Goal: Find specific page/section: Find specific page/section

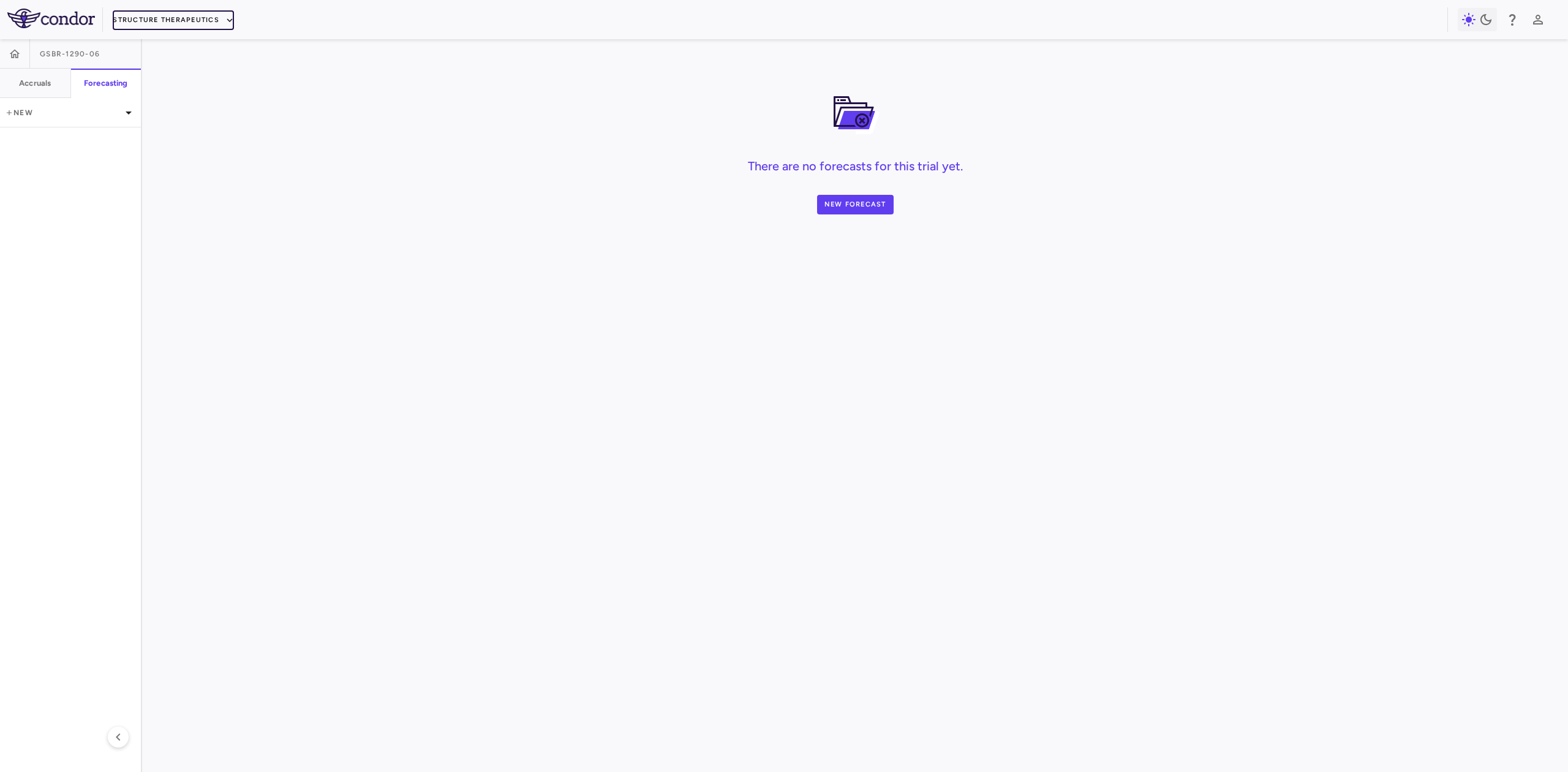
click at [201, 19] on button "Structure Therapeutics" at bounding box center [173, 20] width 121 height 19
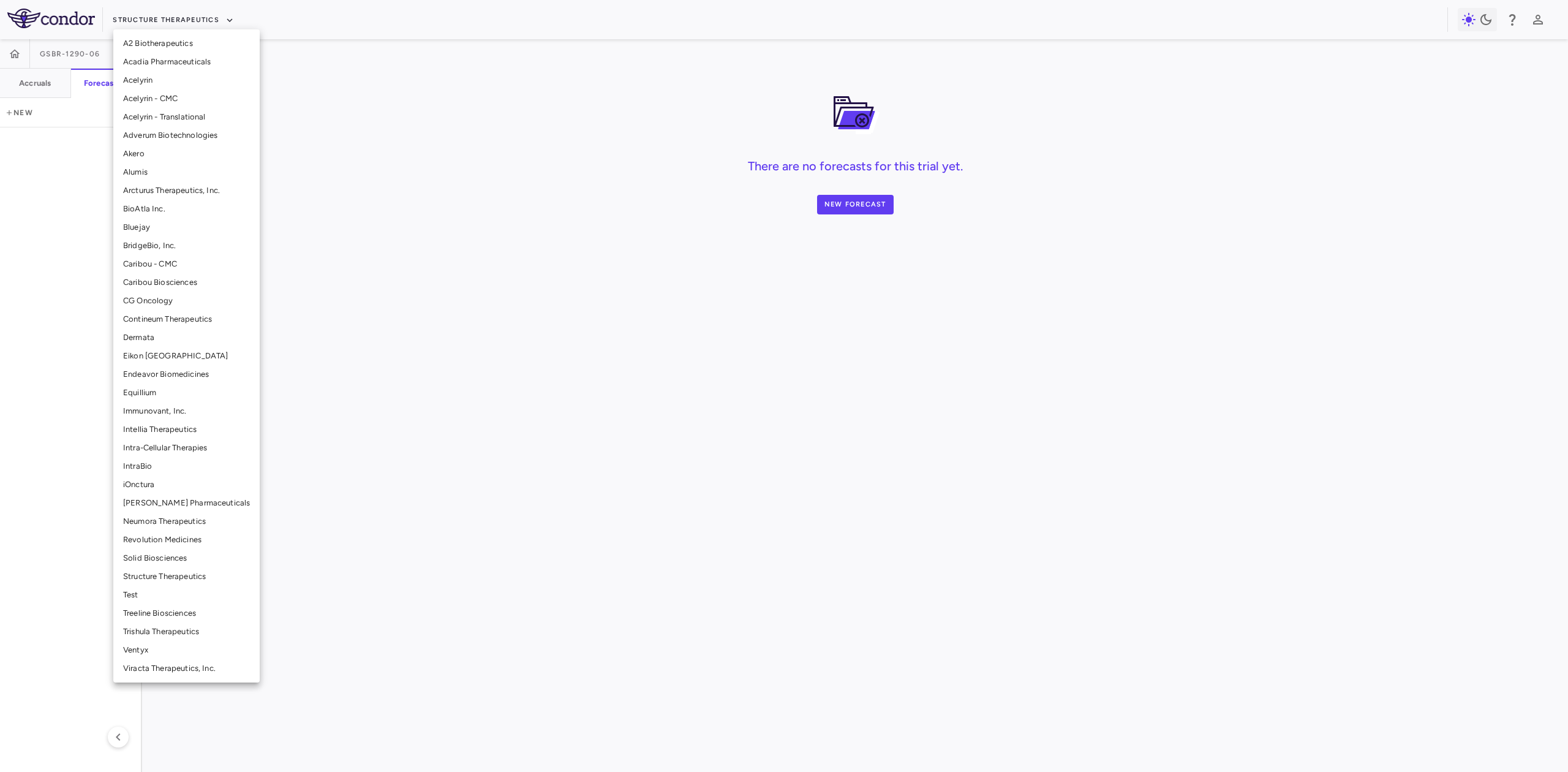
click at [154, 240] on li "BridgeBio, Inc." at bounding box center [187, 245] width 147 height 19
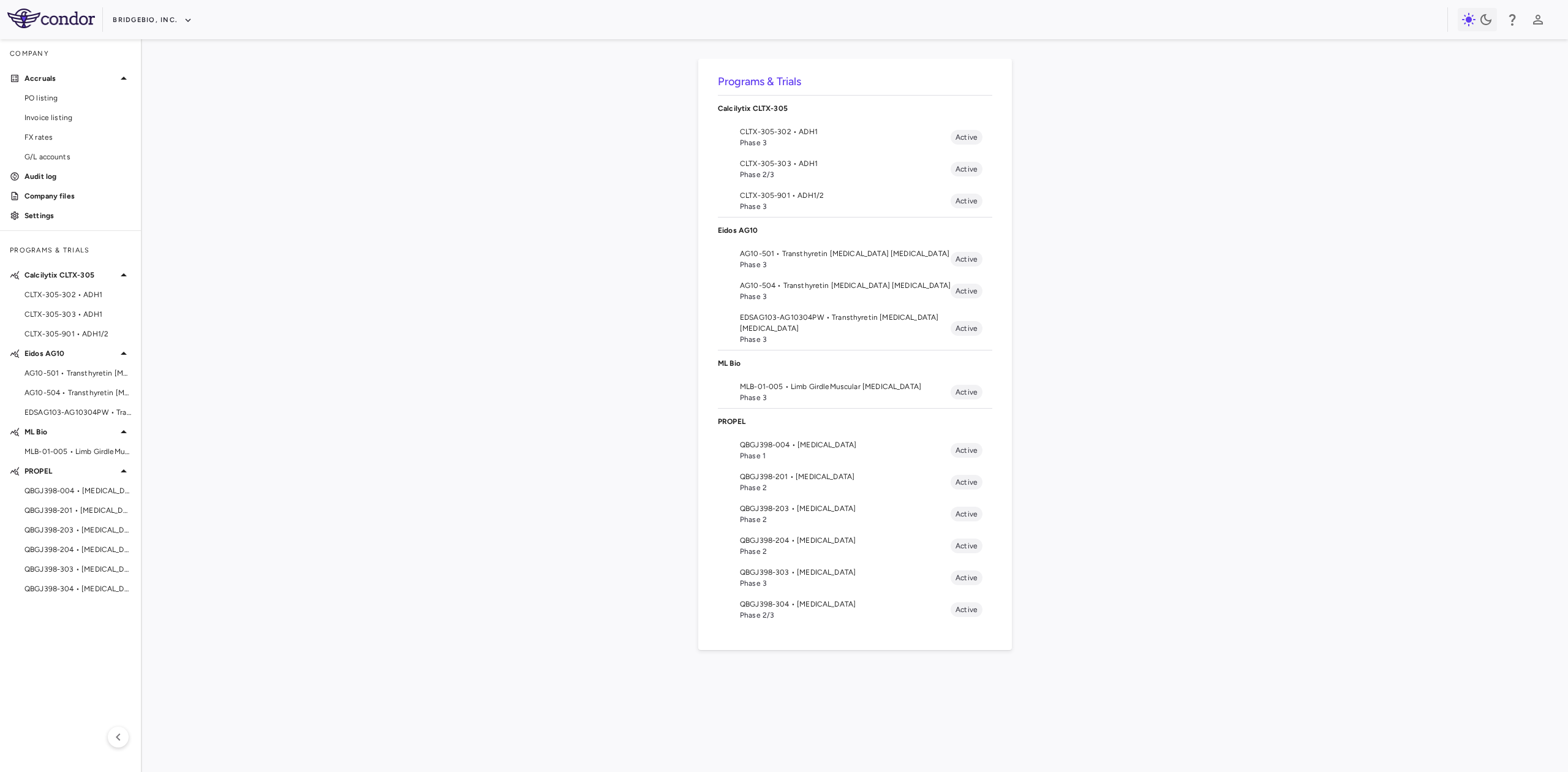
click at [784, 263] on span "Phase 3" at bounding box center [846, 265] width 211 height 11
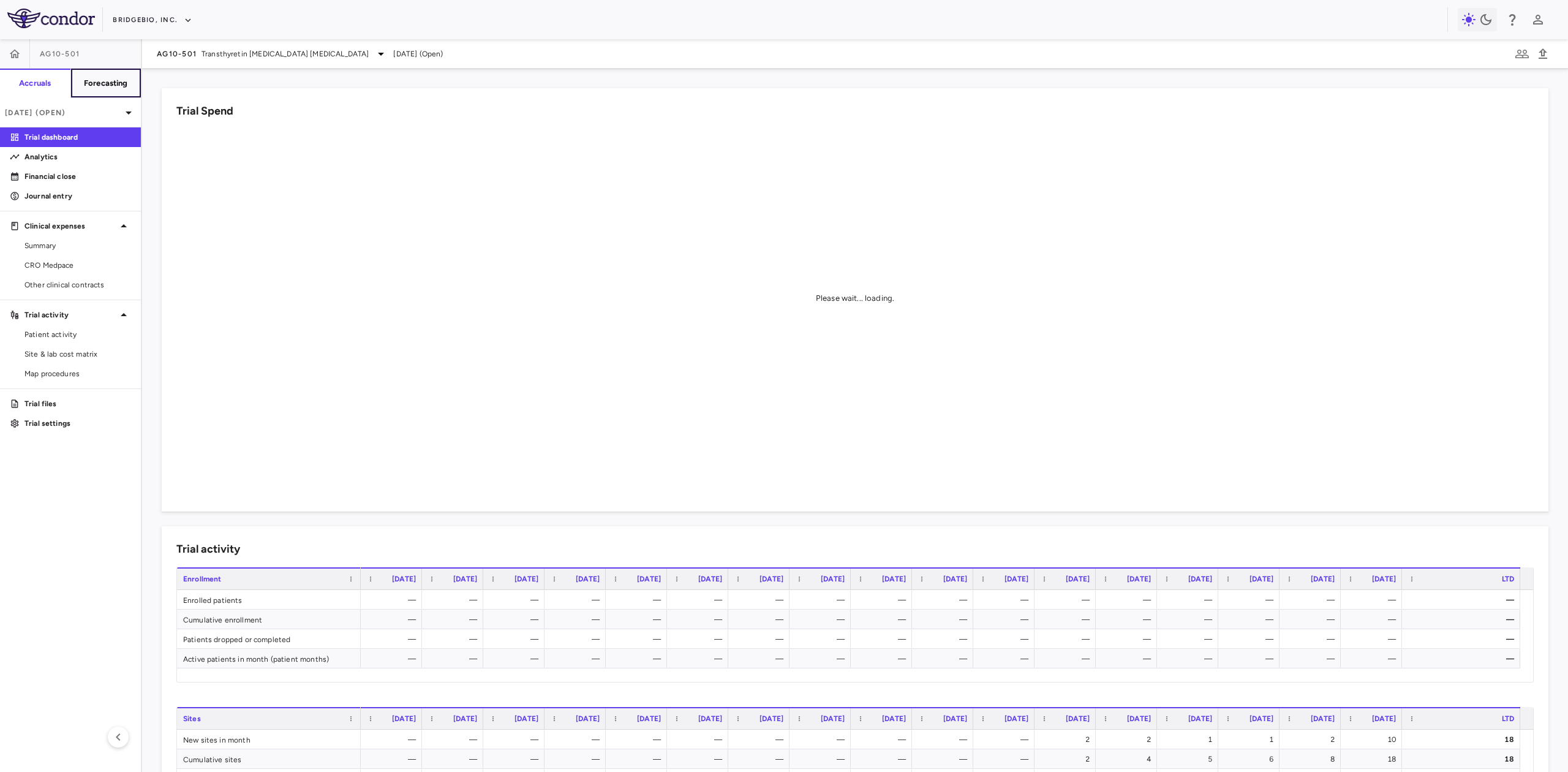
click at [100, 82] on h6 "Forecasting" at bounding box center [105, 83] width 44 height 11
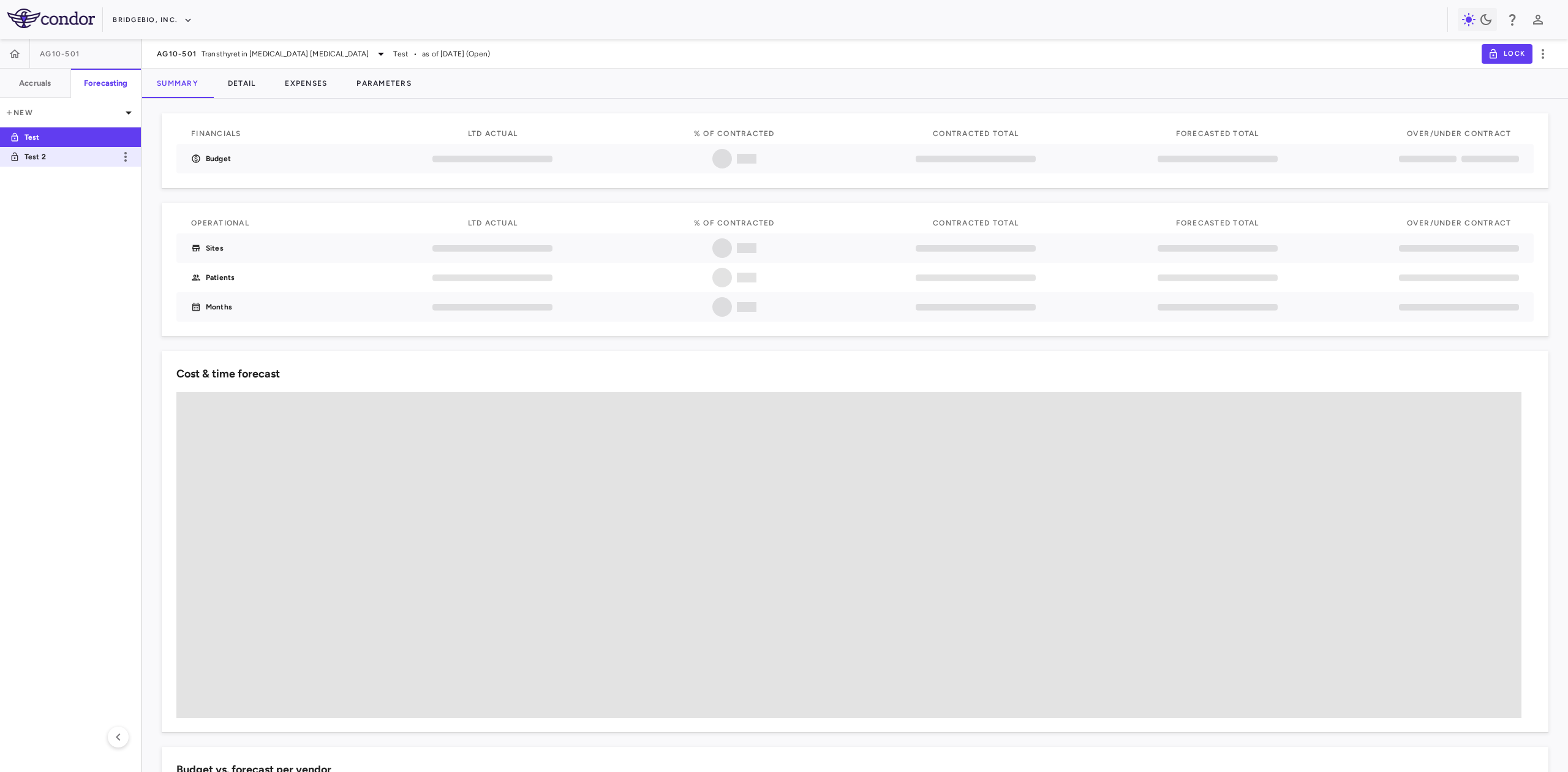
click at [64, 156] on p "Test 2" at bounding box center [70, 156] width 90 height 11
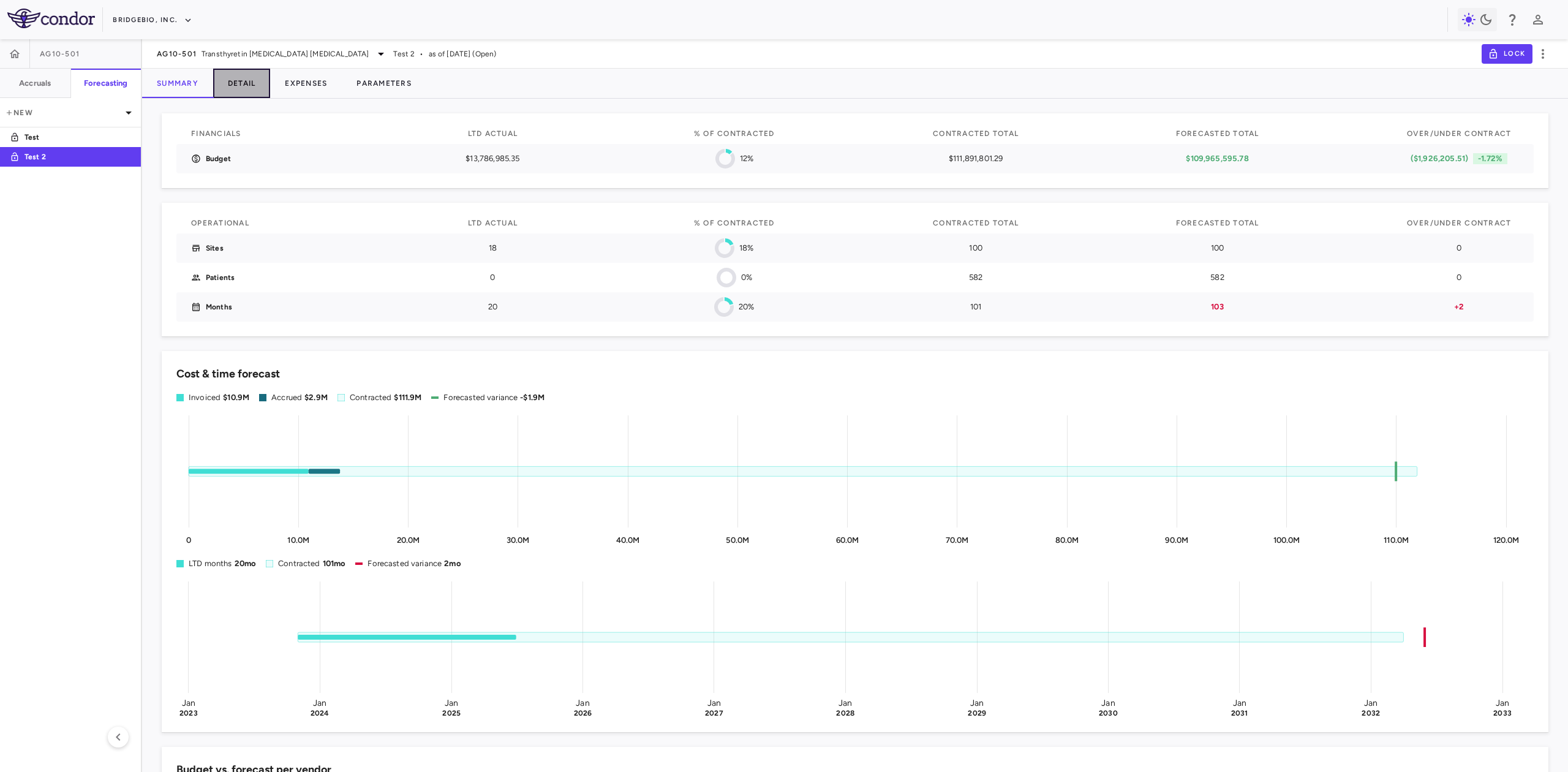
click at [249, 83] on button "Detail" at bounding box center [242, 83] width 58 height 29
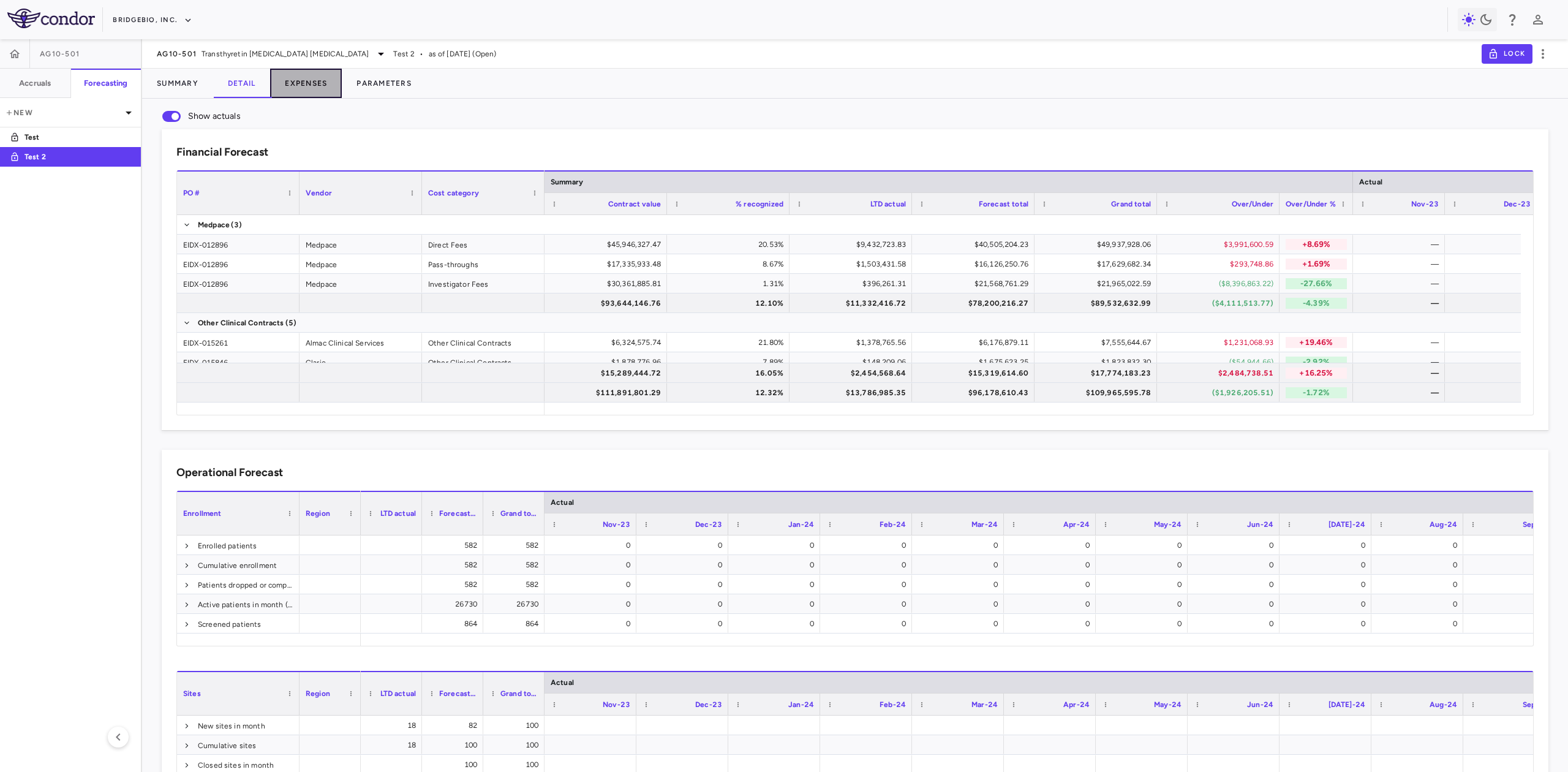
click at [302, 86] on button "Expenses" at bounding box center [306, 83] width 72 height 29
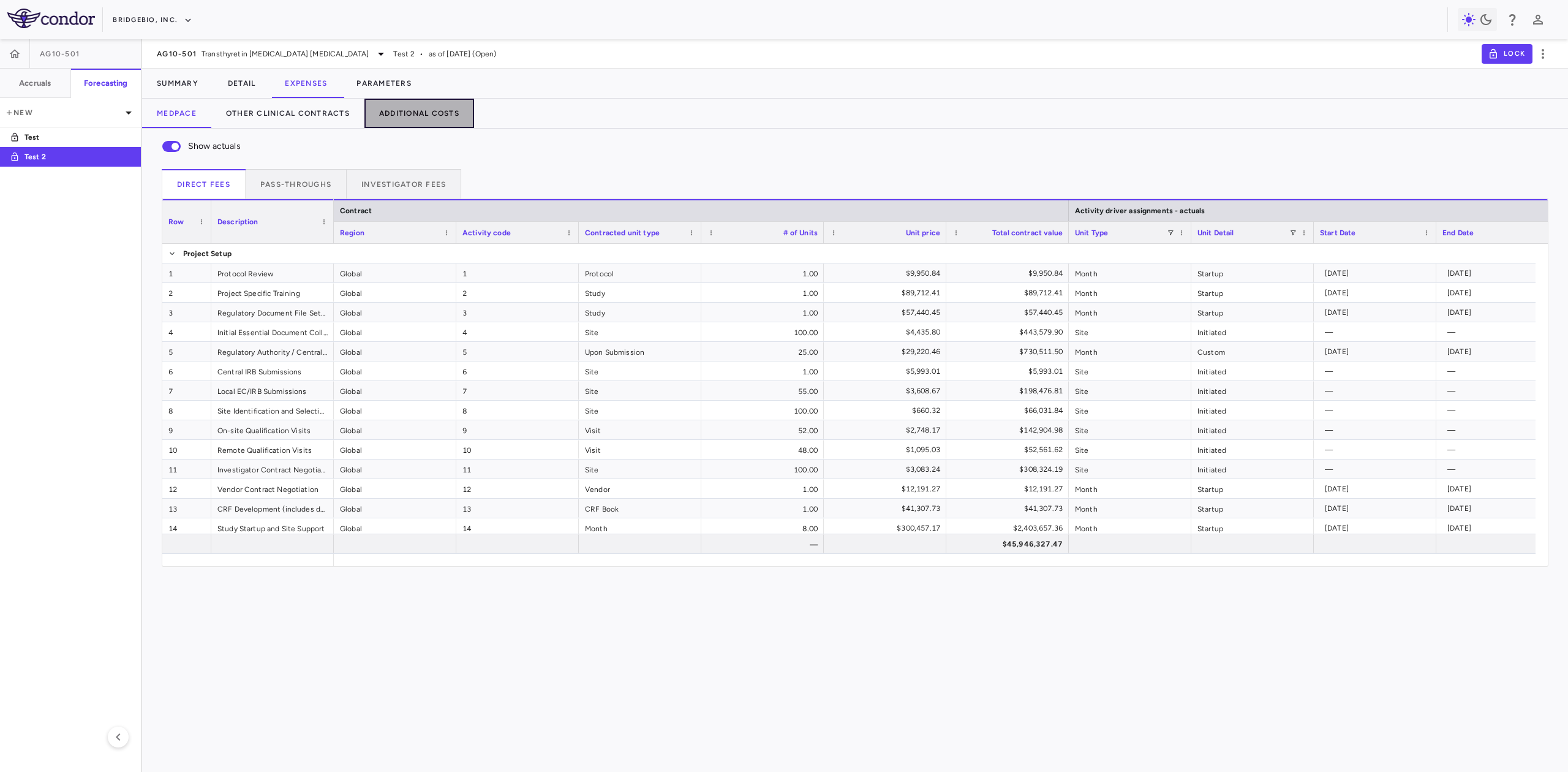
click at [412, 117] on button "Additional Costs" at bounding box center [419, 113] width 110 height 29
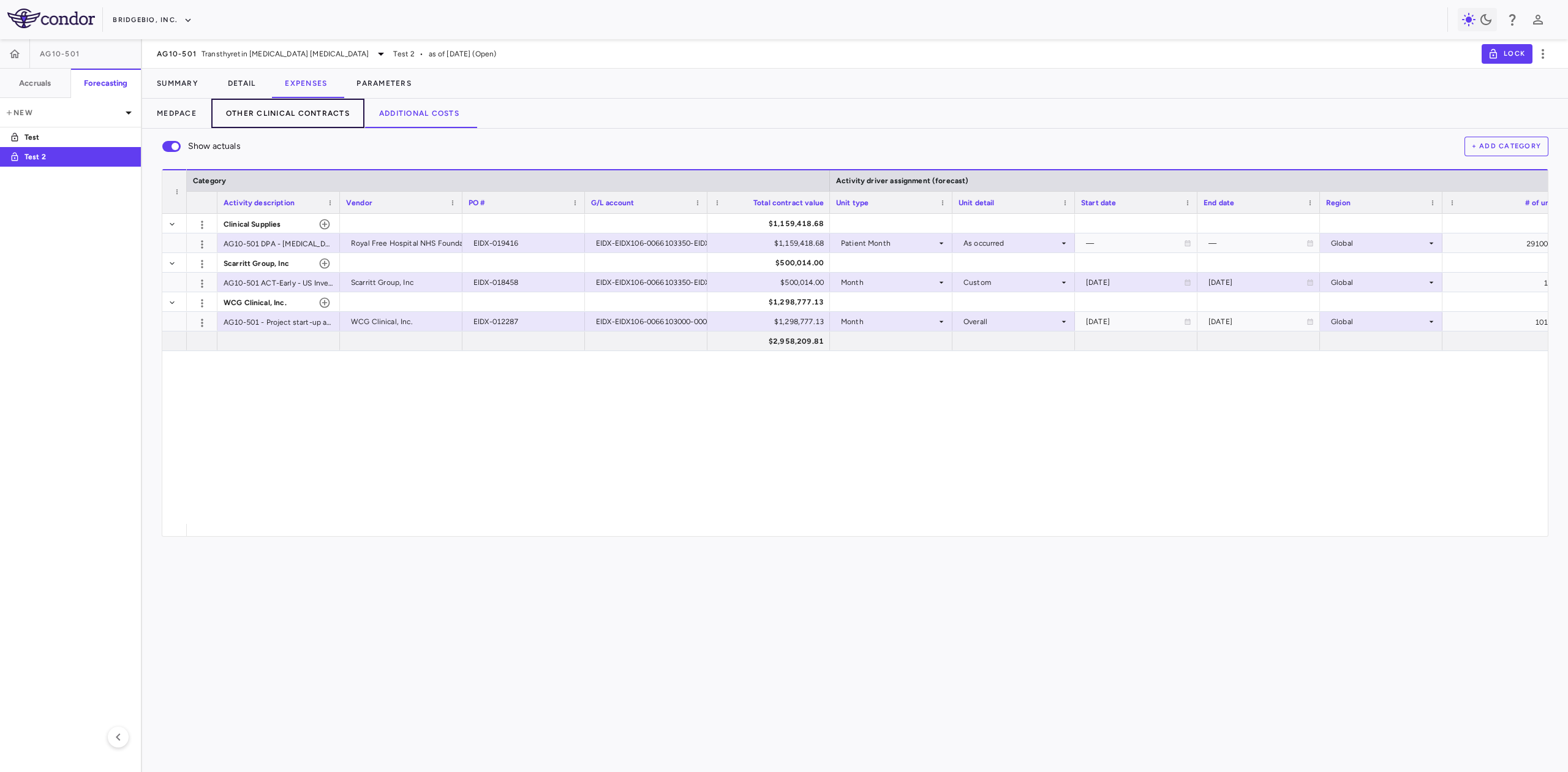
click at [312, 116] on button "Other Clinical Contracts" at bounding box center [288, 113] width 153 height 29
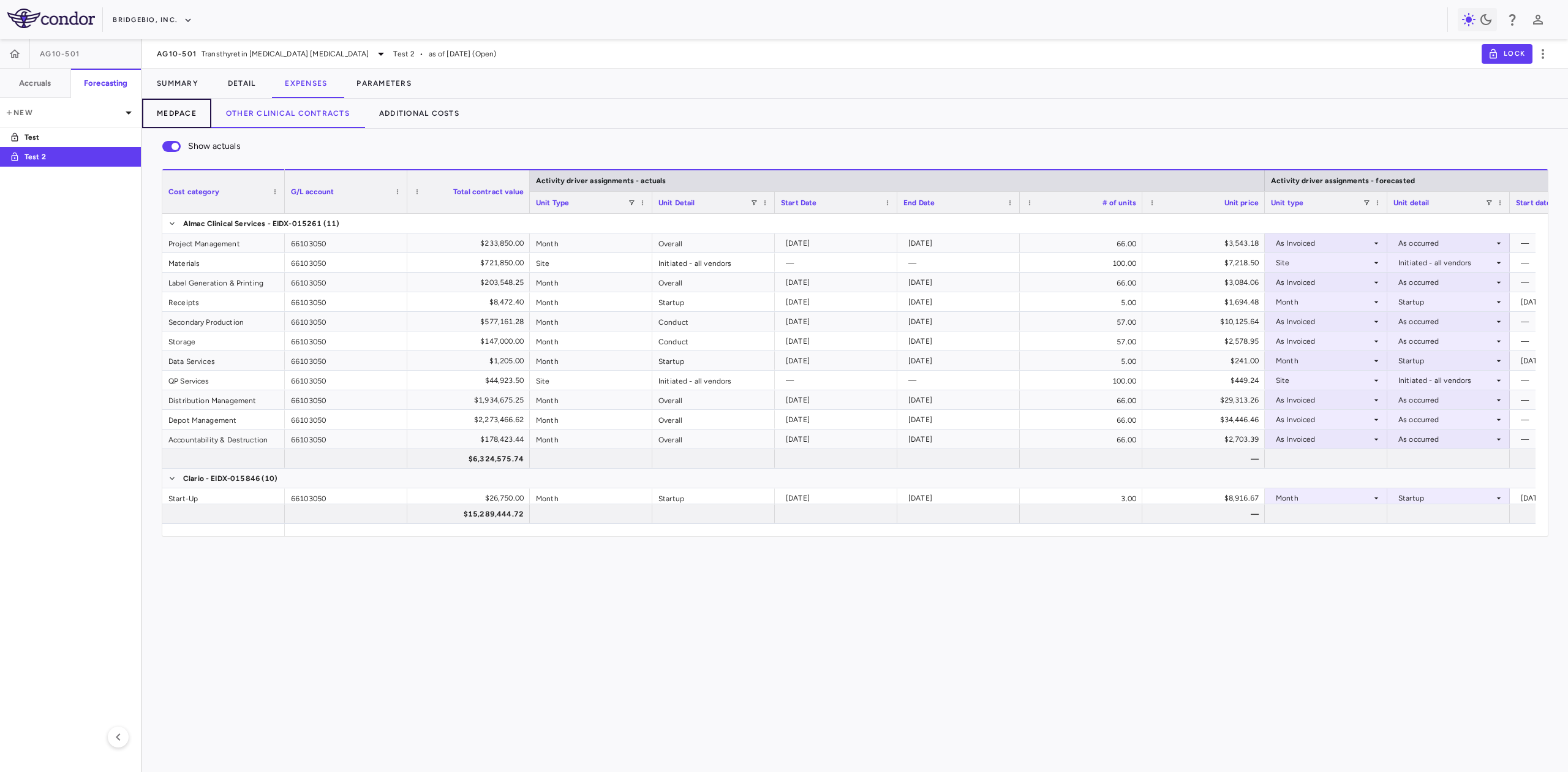
click at [189, 111] on button "Medpace" at bounding box center [176, 113] width 70 height 29
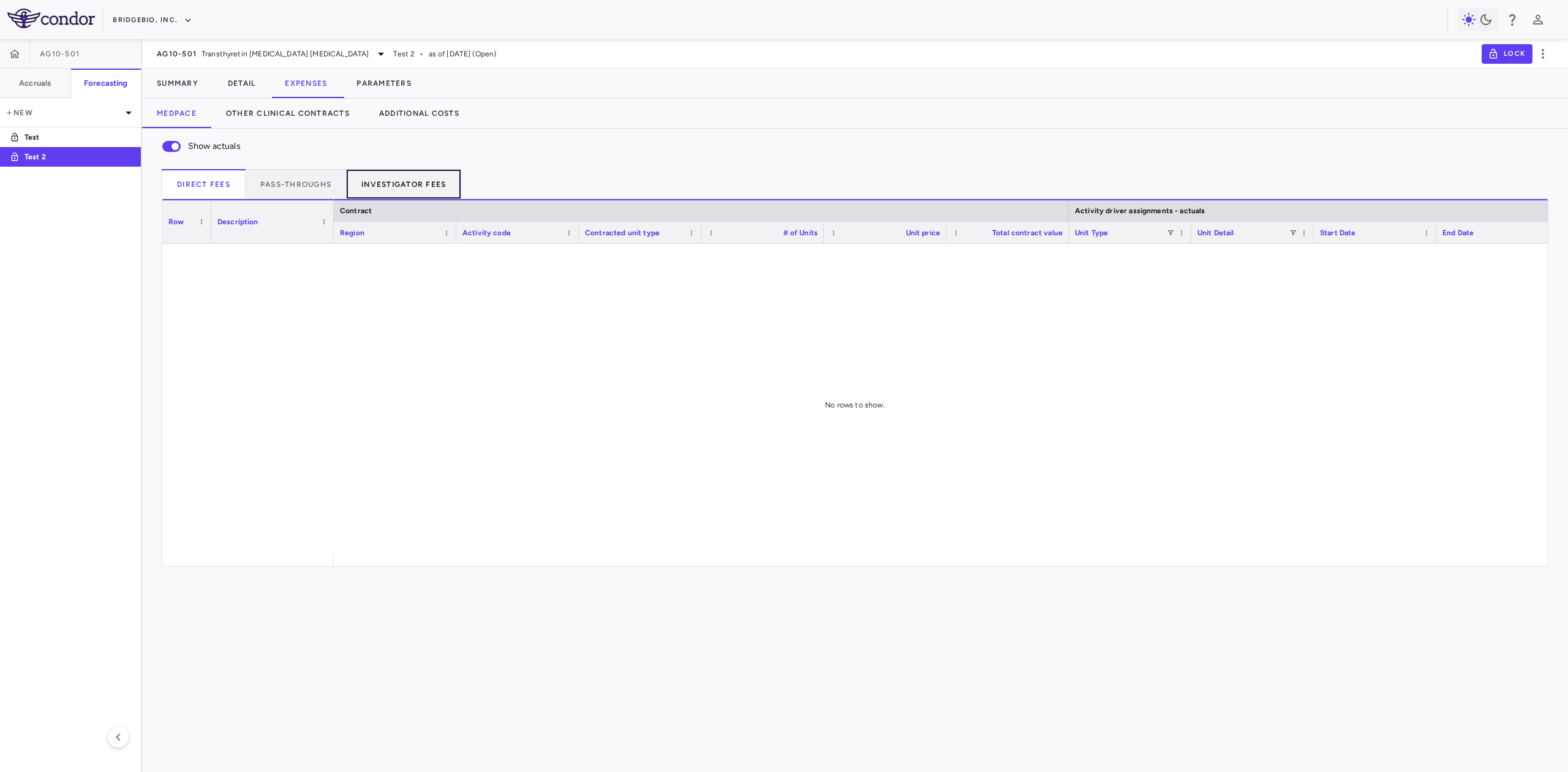
click at [422, 189] on button "Investigator Fees" at bounding box center [404, 183] width 114 height 29
